Goal: Task Accomplishment & Management: Manage account settings

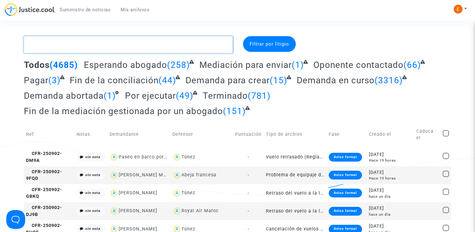
paste textarea "Yazanel"
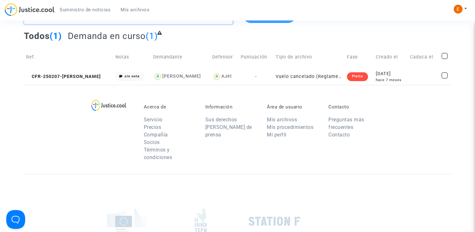
scroll to position [31, 0]
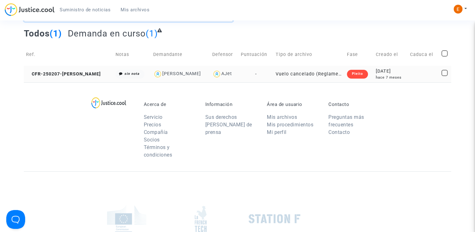
type textarea "Yazanel"
click at [347, 75] on div "Pleito" at bounding box center [357, 74] width 21 height 9
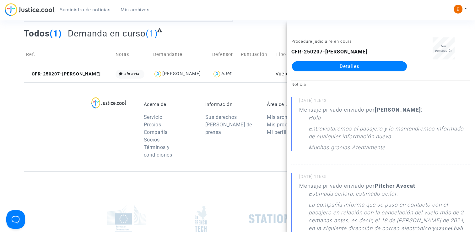
drag, startPoint x: 361, startPoint y: 66, endPoint x: 327, endPoint y: 68, distance: 34.2
click at [361, 66] on link "Detalles" at bounding box center [349, 66] width 115 height 10
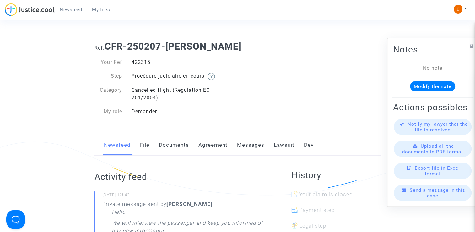
click at [257, 145] on font "Messages" at bounding box center [250, 144] width 27 height 6
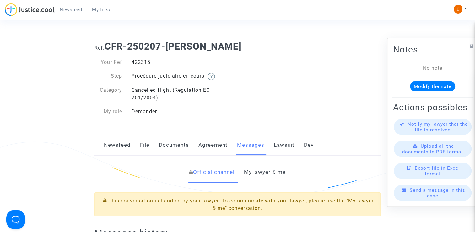
click at [264, 173] on link "My lawyer & me" at bounding box center [265, 172] width 42 height 21
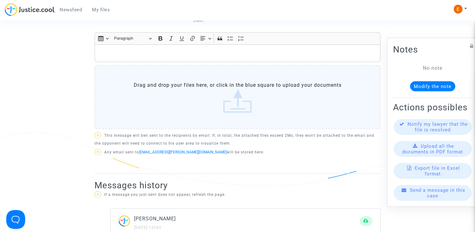
scroll to position [282, 0]
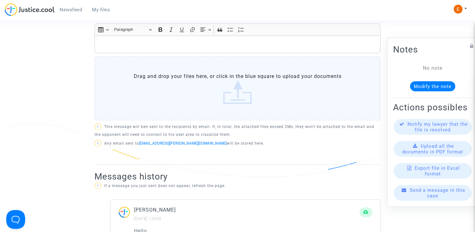
click at [246, 106] on label "Drag and drop your files here, or click in the blue square to upload your docum…" at bounding box center [237, 88] width 286 height 64
click at [0, 0] on input "Drag and drop your files here, or click in the blue square to upload your docum…" at bounding box center [0, 0] width 0 height 0
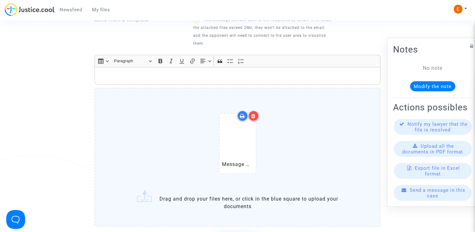
scroll to position [376, 0]
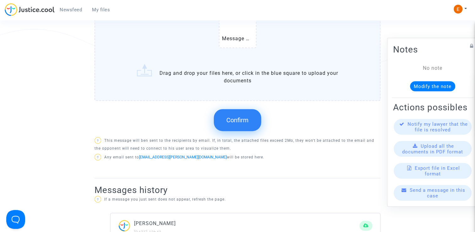
click at [245, 116] on span "Confirm" at bounding box center [237, 120] width 22 height 8
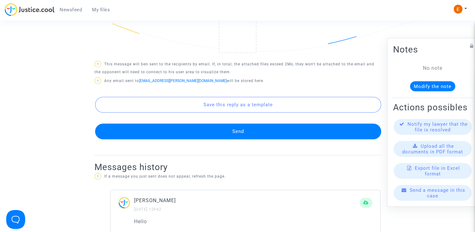
scroll to position [220, 0]
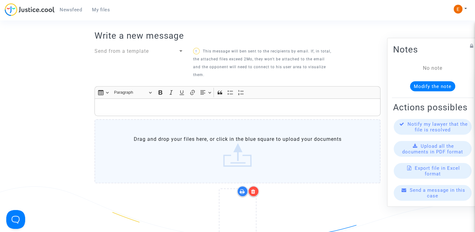
click at [140, 105] on p "Rich Text Editor, main" at bounding box center [237, 107] width 279 height 8
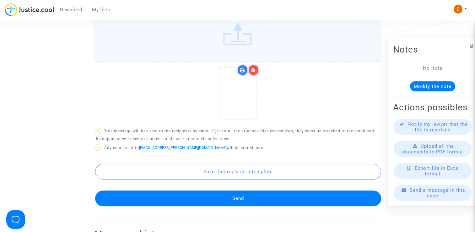
scroll to position [408, 0]
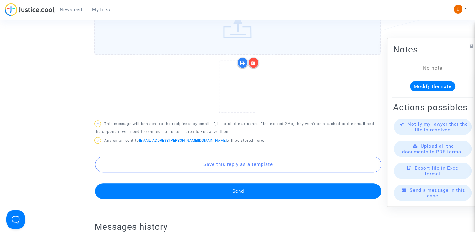
click at [254, 189] on button "Send" at bounding box center [238, 191] width 286 height 16
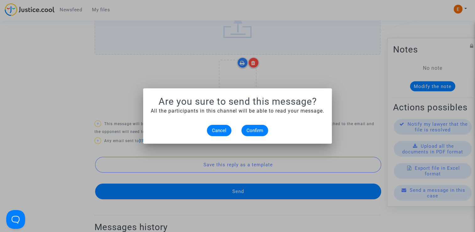
scroll to position [0, 0]
click at [259, 135] on button "Confirm" at bounding box center [254, 130] width 27 height 11
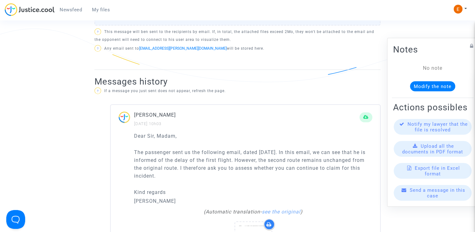
scroll to position [376, 0]
click at [74, 10] on span "Newsfeed" at bounding box center [71, 10] width 22 height 6
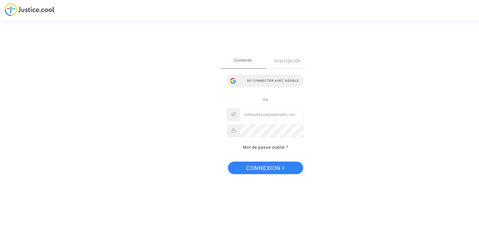
click at [264, 83] on div "Se connecter avec Google" at bounding box center [265, 80] width 77 height 13
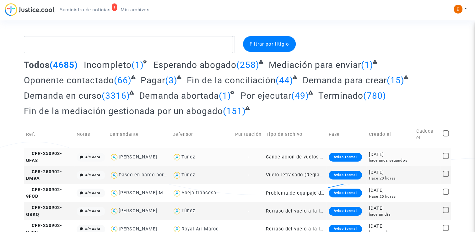
click at [353, 156] on div "Aviso formal" at bounding box center [344, 156] width 33 height 9
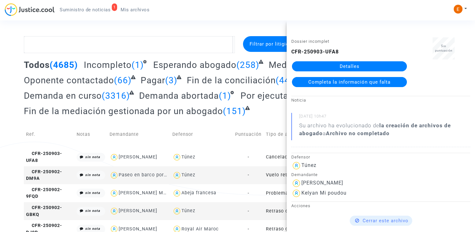
click at [362, 69] on link "Detalles" at bounding box center [349, 66] width 115 height 10
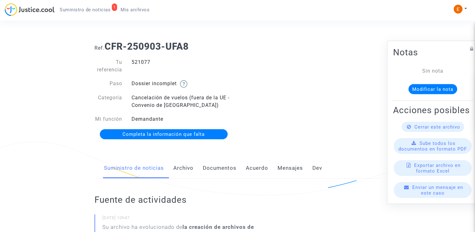
click at [222, 168] on font "Documentos" at bounding box center [220, 167] width 34 height 6
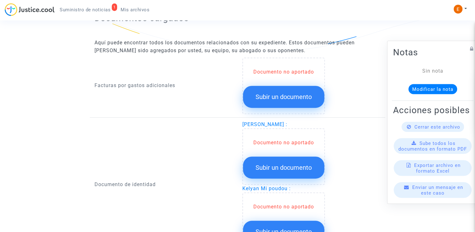
click at [292, 103] on button "Subir un documento" at bounding box center [283, 97] width 81 height 22
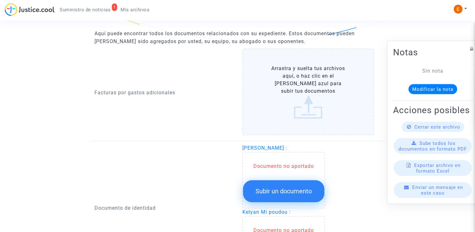
scroll to position [471, 0]
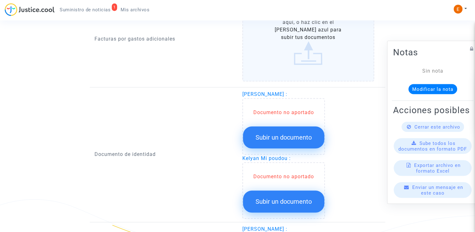
click at [293, 136] on span "Subir un documento" at bounding box center [283, 137] width 56 height 8
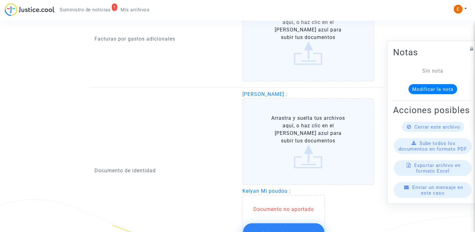
click at [301, 226] on button "Subir un documento" at bounding box center [283, 234] width 81 height 22
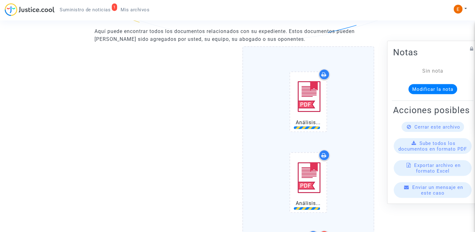
scroll to position [439, 0]
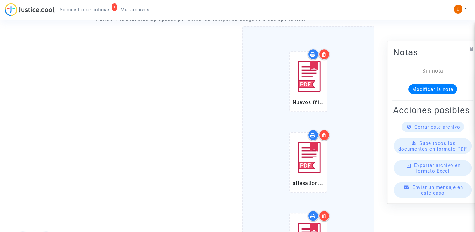
click at [324, 135] on icon at bounding box center [324, 134] width 4 height 5
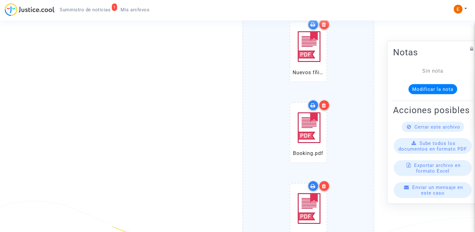
scroll to position [471, 0]
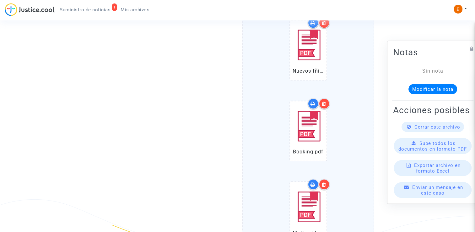
click at [327, 104] on div at bounding box center [323, 103] width 11 height 11
click at [325, 101] on icon at bounding box center [324, 103] width 4 height 5
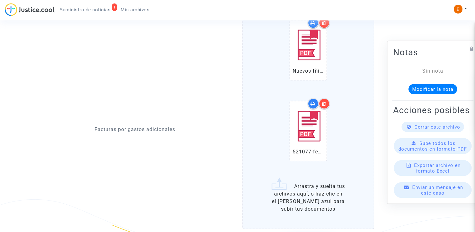
click at [325, 101] on icon at bounding box center [324, 103] width 4 height 5
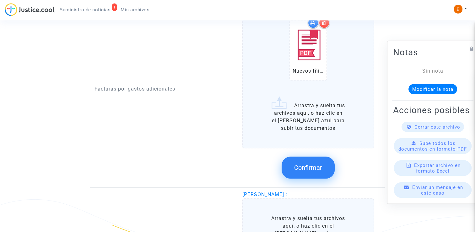
click at [311, 172] on button "Confirmar" at bounding box center [307, 167] width 53 height 22
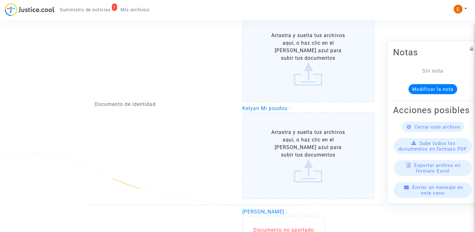
scroll to position [533, 0]
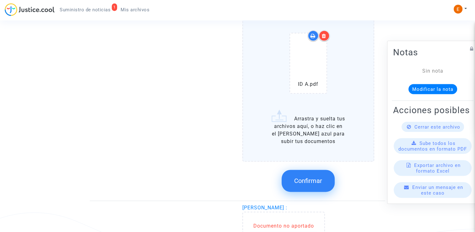
click at [315, 179] on span "Confirmar" at bounding box center [308, 181] width 28 height 8
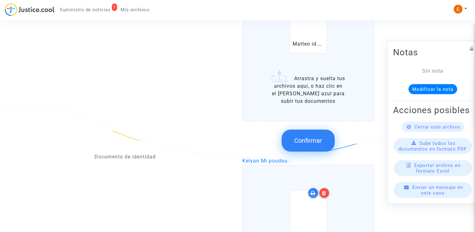
click at [312, 138] on span "Confirmar" at bounding box center [308, 140] width 28 height 8
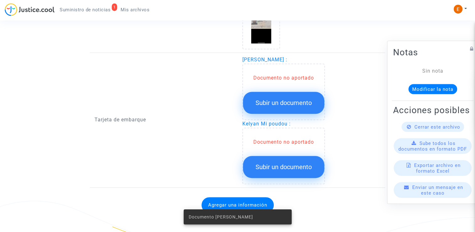
scroll to position [597, 0]
click at [287, 101] on span "Subir un documento" at bounding box center [283, 103] width 56 height 8
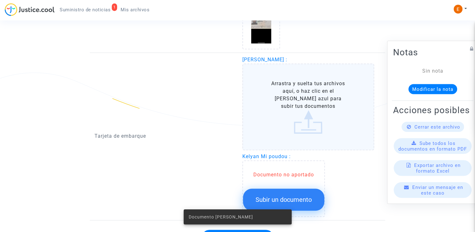
click at [313, 188] on button "Subir un documento" at bounding box center [283, 199] width 81 height 22
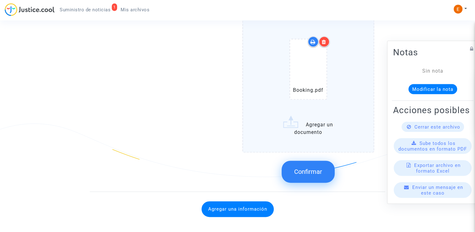
scroll to position [814, 0]
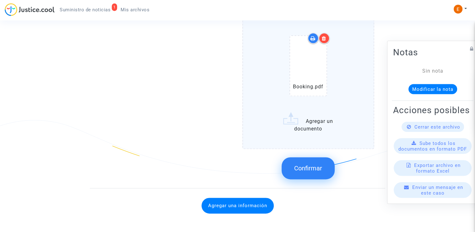
click at [301, 148] on label "Booking.pdf Agregar un documento" at bounding box center [308, 79] width 132 height 138
click at [0, 0] on input "Booking.pdf Agregar un documento" at bounding box center [0, 0] width 0 height 0
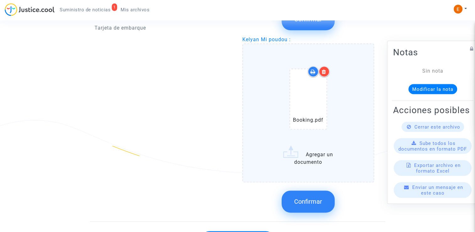
click at [320, 197] on span "Confirmar" at bounding box center [308, 201] width 28 height 8
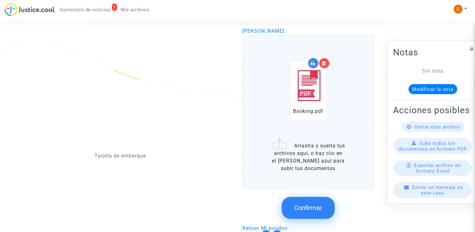
click at [320, 208] on span "Confirmar" at bounding box center [308, 208] width 28 height 8
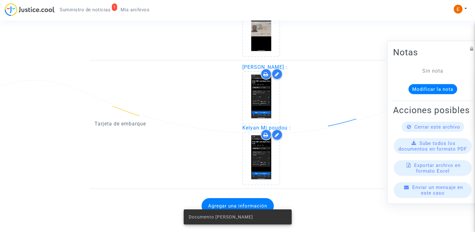
scroll to position [590, 0]
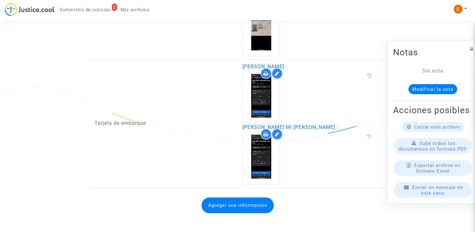
click at [270, 200] on button "Agregar una información" at bounding box center [237, 205] width 72 height 16
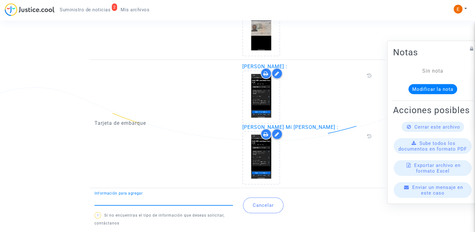
type input "l"
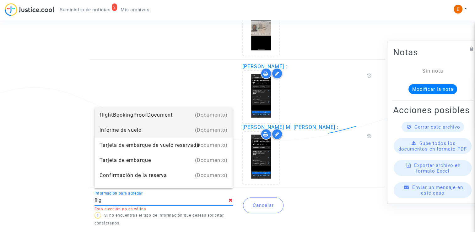
click at [155, 131] on div "Informe de vuelo" at bounding box center [163, 129] width 128 height 15
type input "Flight report"
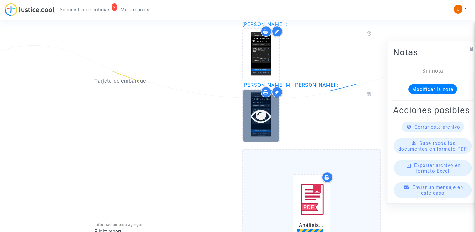
scroll to position [739, 0]
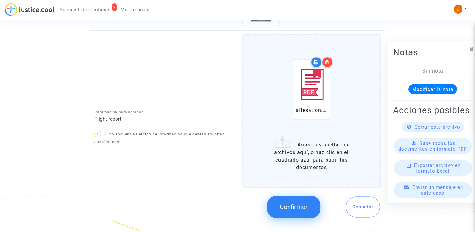
click at [305, 203] on span "Confirmar" at bounding box center [294, 207] width 28 height 8
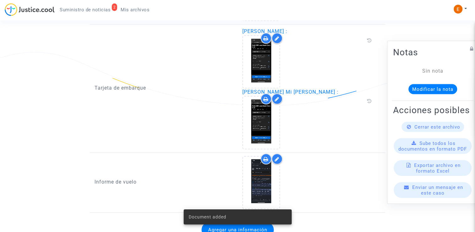
scroll to position [641, 0]
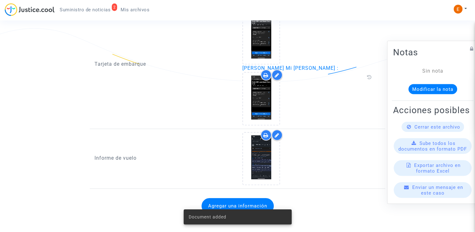
click at [95, 11] on span "Suministro de noticias" at bounding box center [85, 10] width 51 height 6
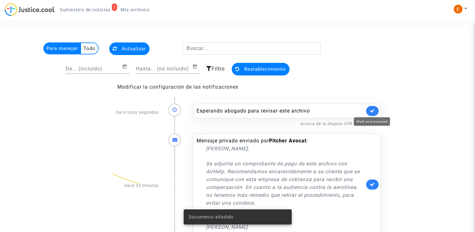
click at [372, 108] on icon at bounding box center [372, 110] width 5 height 5
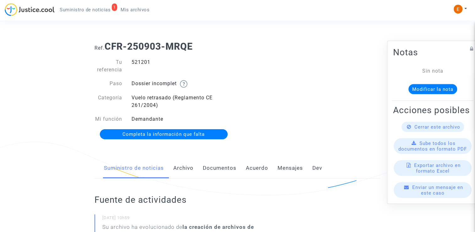
click at [226, 170] on font "Documentos" at bounding box center [220, 167] width 34 height 6
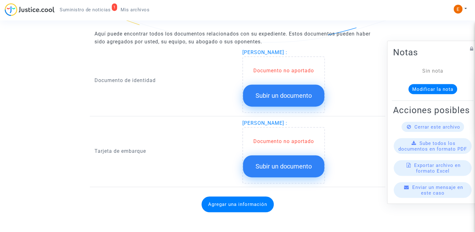
scroll to position [418, 0]
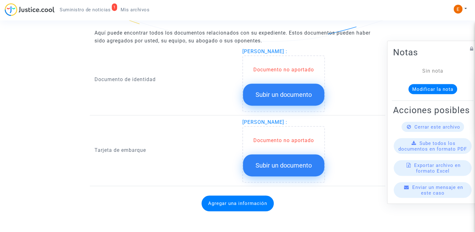
click at [298, 99] on button "Subir un documento" at bounding box center [283, 94] width 81 height 22
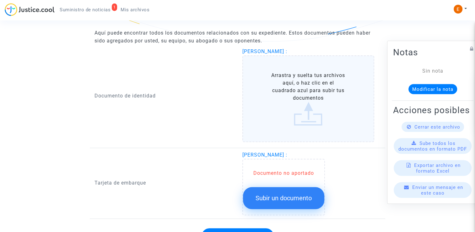
click at [292, 194] on span "Subir un documento" at bounding box center [283, 198] width 56 height 8
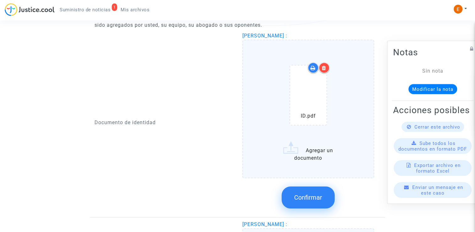
scroll to position [411, 0]
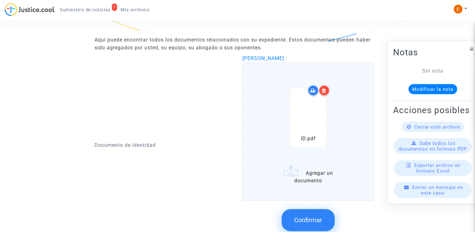
click at [312, 218] on span "Confirmar" at bounding box center [308, 220] width 28 height 8
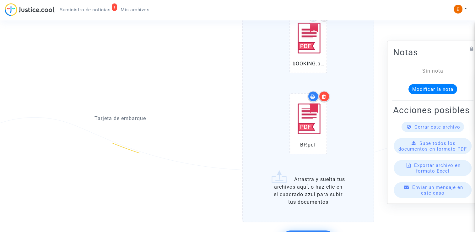
scroll to position [568, 0]
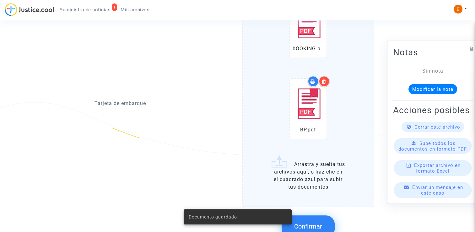
click at [312, 223] on span "Confirmar" at bounding box center [308, 226] width 28 height 8
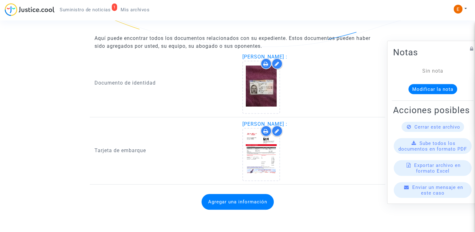
scroll to position [410, 0]
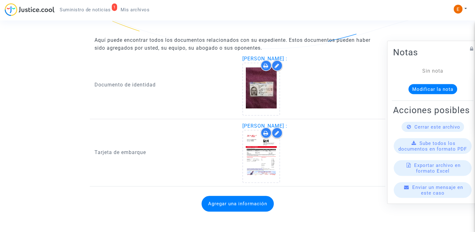
click at [243, 200] on button "Agregar una información" at bounding box center [237, 203] width 72 height 16
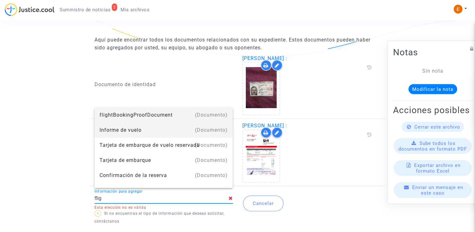
click at [149, 134] on div "Informe de vuelo" at bounding box center [163, 129] width 128 height 15
type input "Flight report"
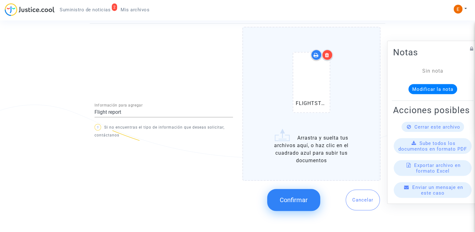
scroll to position [567, 0]
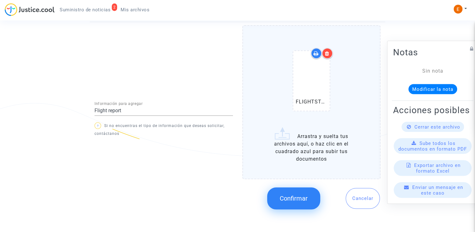
click at [291, 200] on button "Confirmar" at bounding box center [293, 198] width 53 height 22
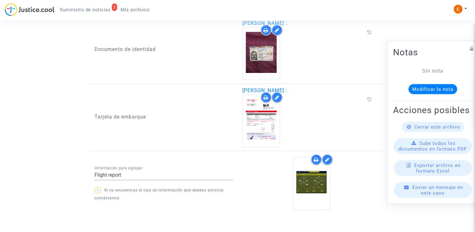
scroll to position [462, 0]
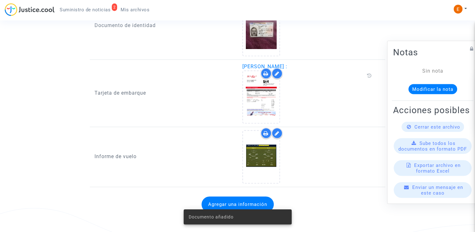
click at [98, 12] on span "Suministro de noticias" at bounding box center [85, 10] width 51 height 6
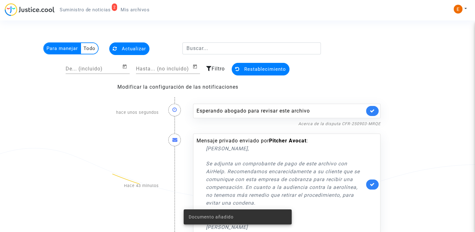
click at [371, 109] on icon at bounding box center [372, 110] width 5 height 5
